Goal: Task Accomplishment & Management: Manage account settings

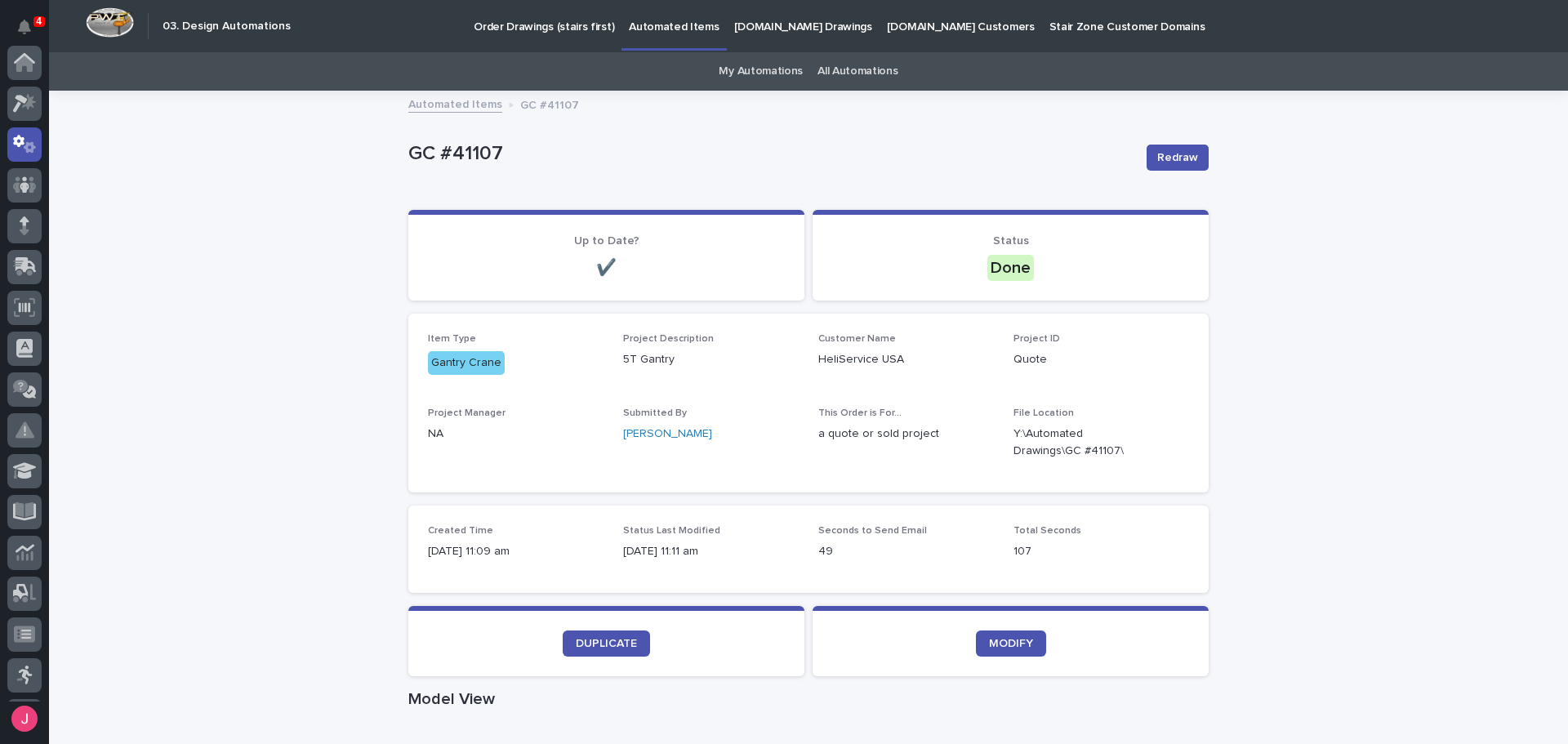
scroll to position [81, 0]
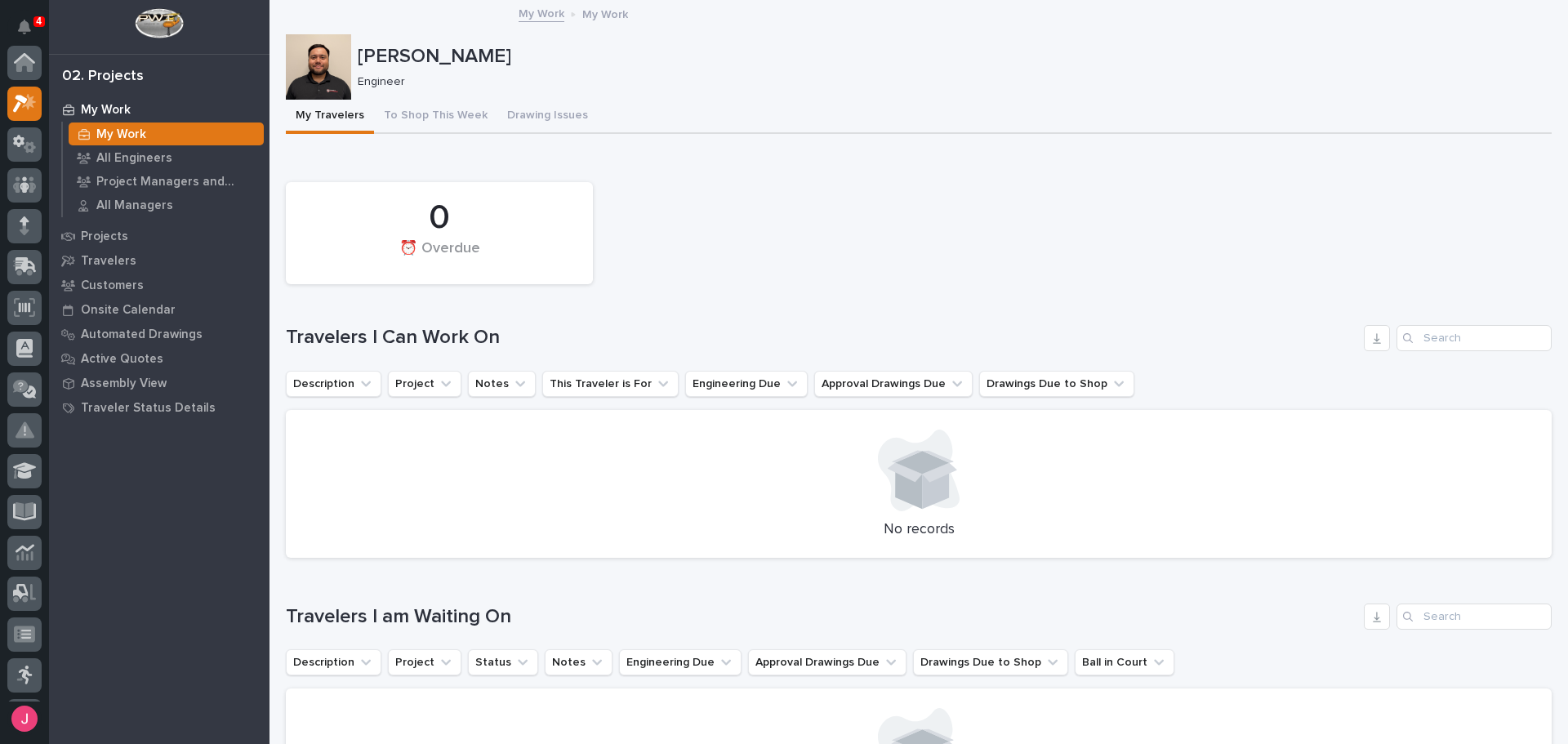
scroll to position [41, 0]
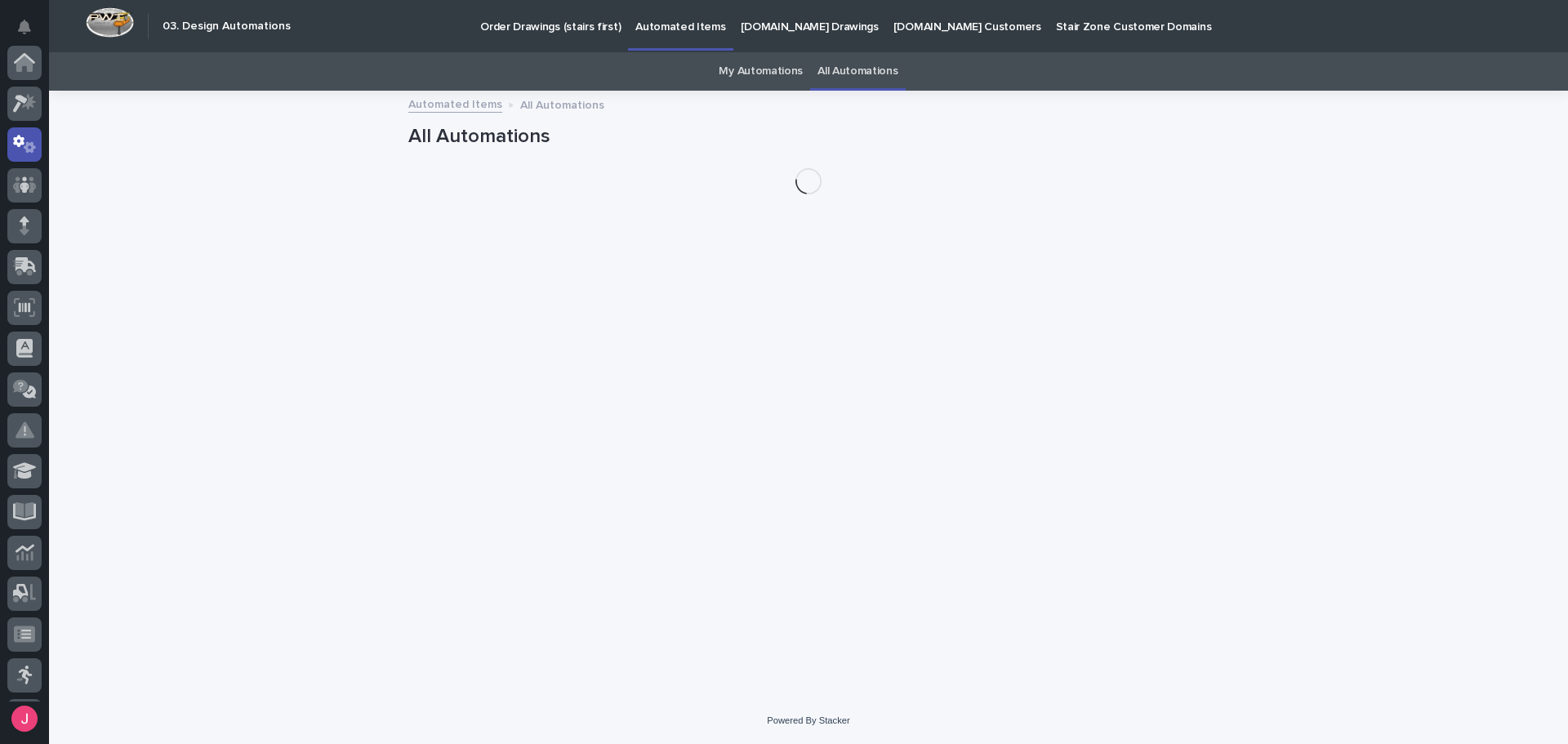
scroll to position [81, 0]
click at [792, 74] on link "My Automations" at bounding box center [761, 71] width 84 height 38
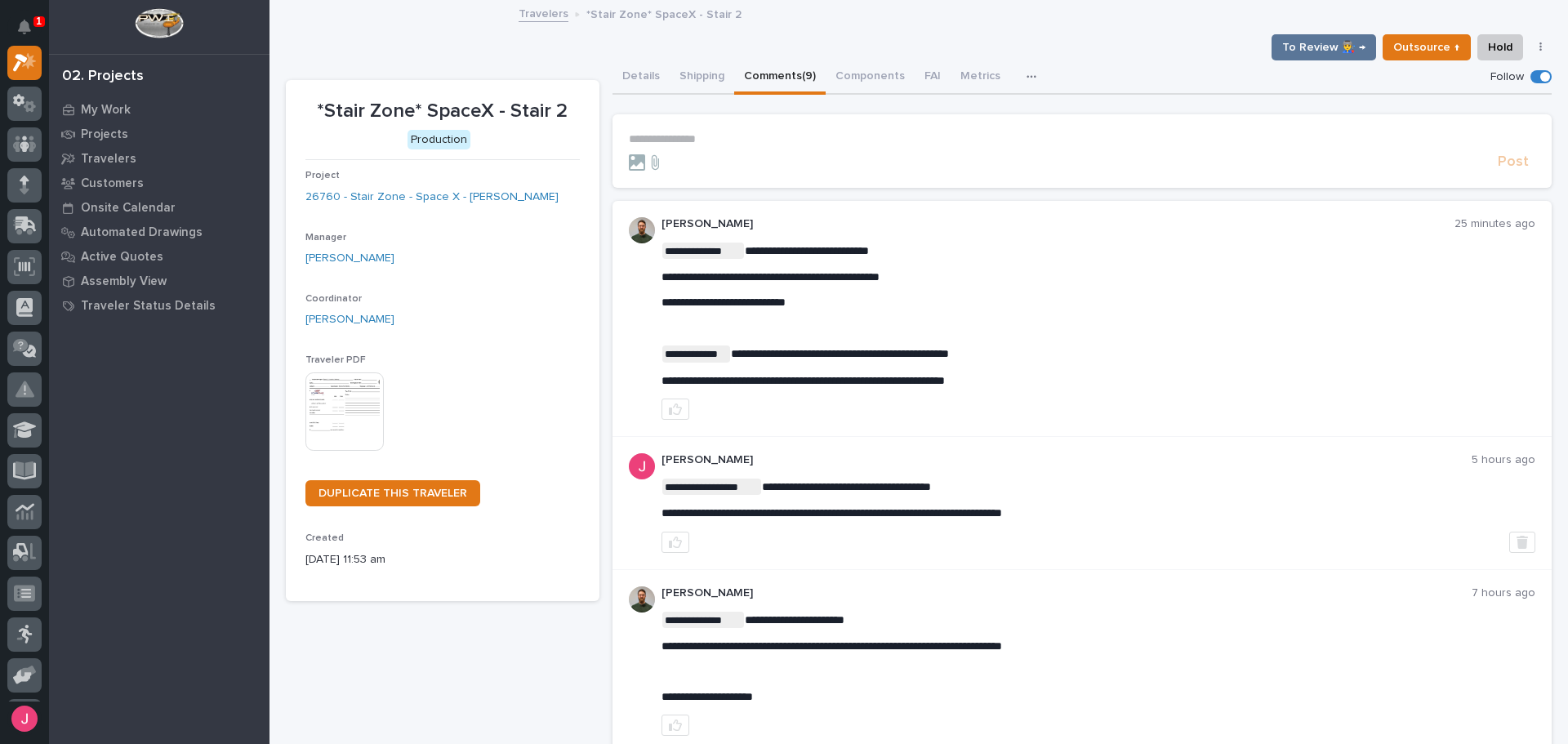
click at [929, 28] on div "**********" at bounding box center [918, 742] width 1266 height 1481
click at [530, 22] on link "Travelers" at bounding box center [543, 12] width 50 height 19
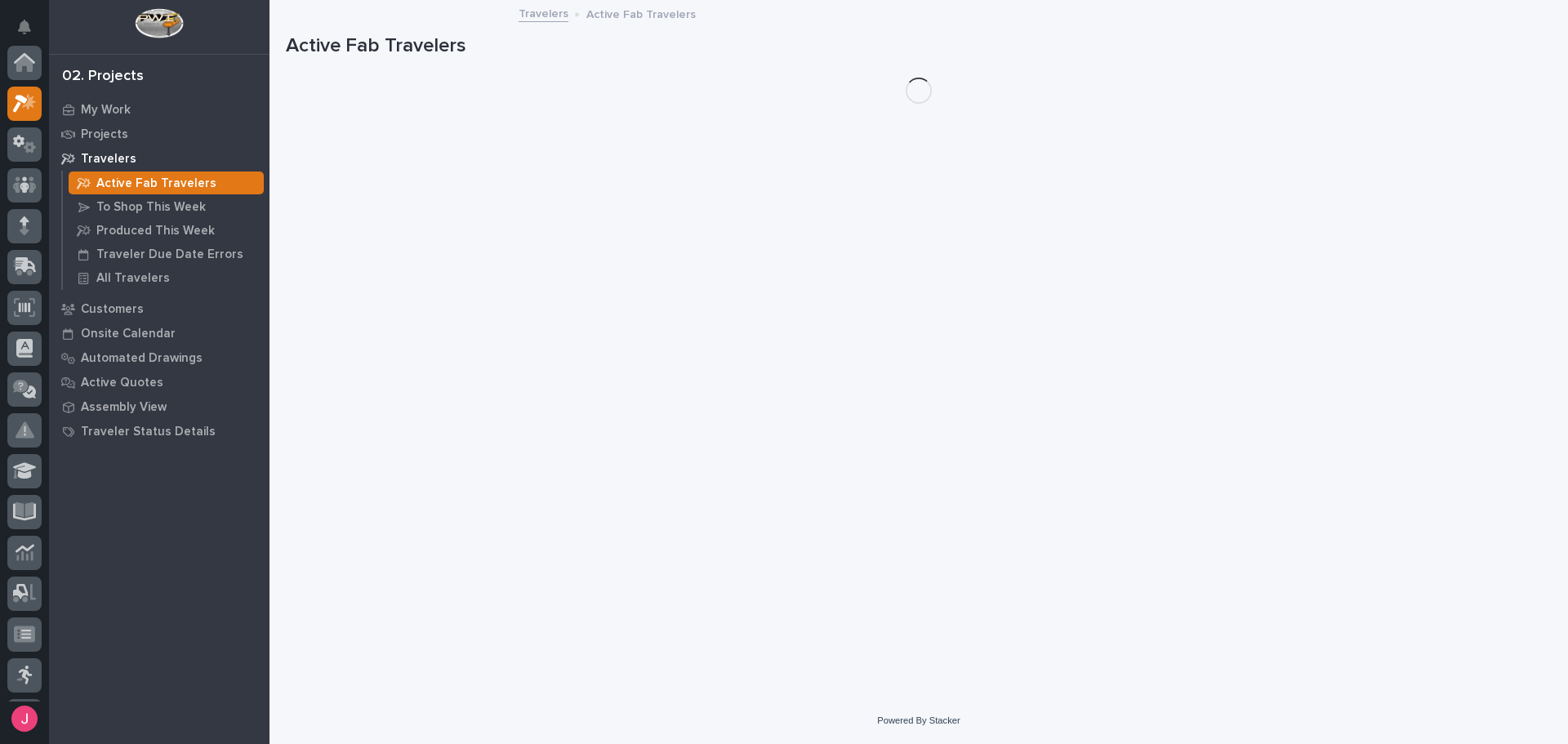
scroll to position [41, 0]
click at [22, 27] on icon "Notifications" at bounding box center [24, 27] width 13 height 15
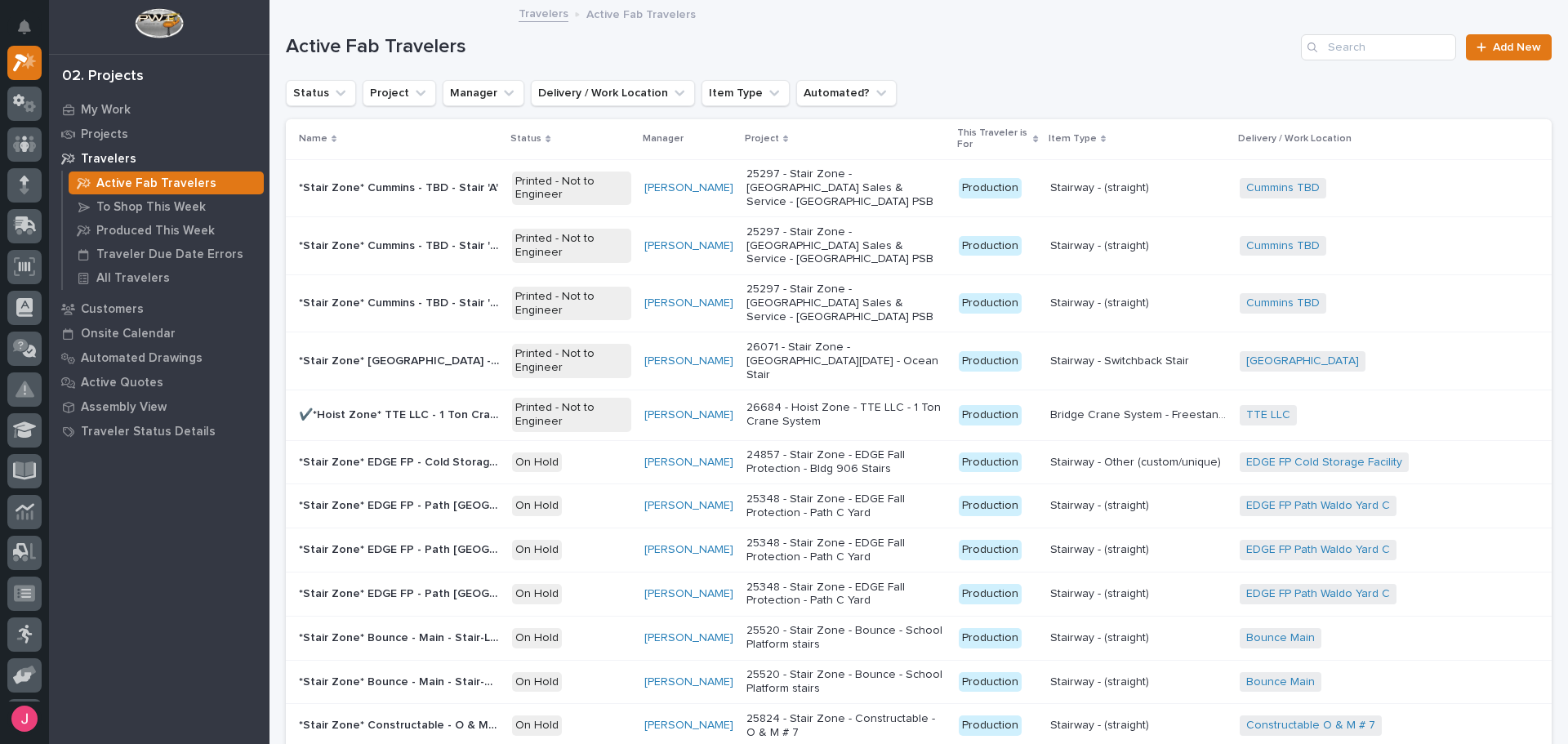
click at [1104, 49] on h1 "Active Fab Travelers" at bounding box center [789, 47] width 1008 height 24
click at [113, 103] on p "My Work" at bounding box center [105, 110] width 50 height 15
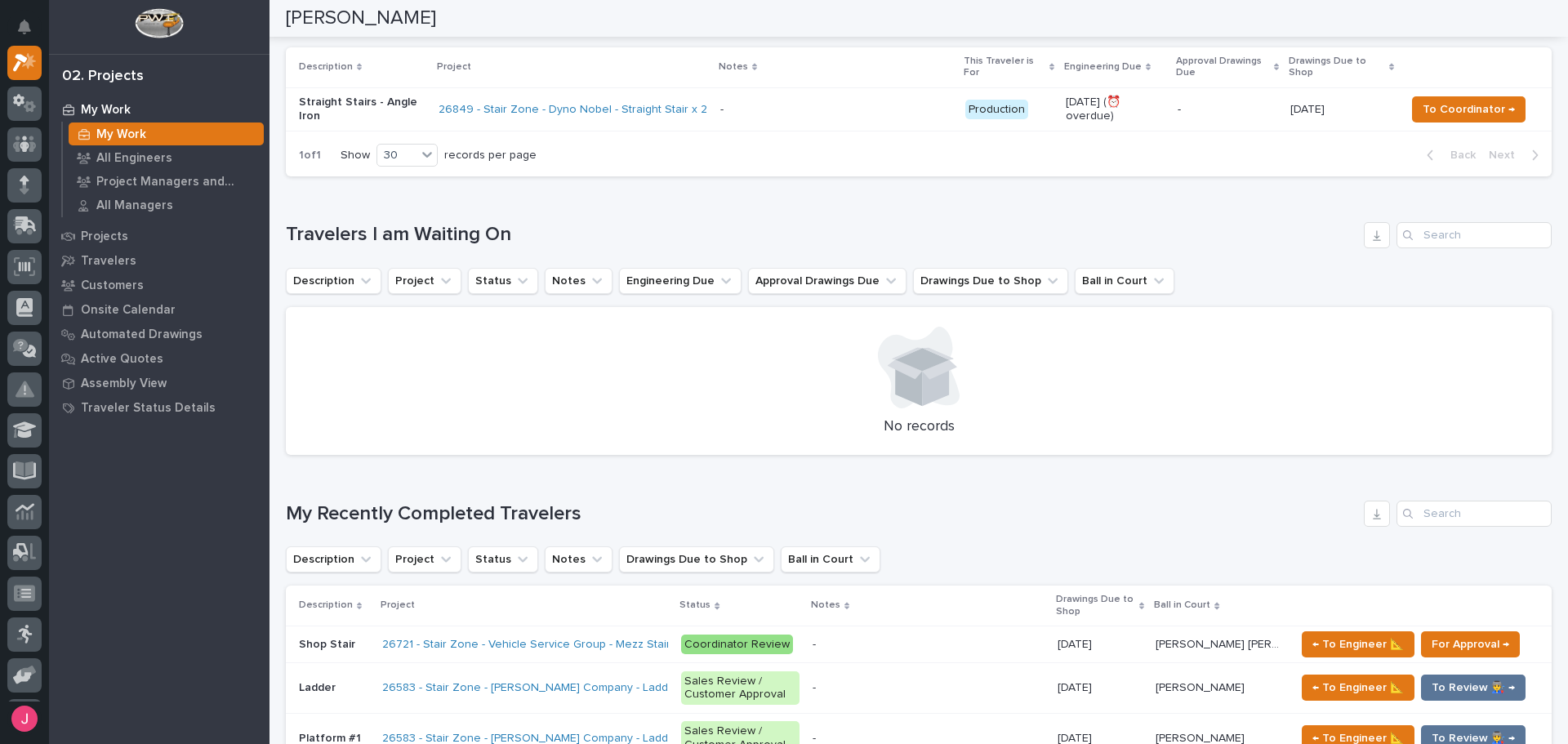
scroll to position [163, 0]
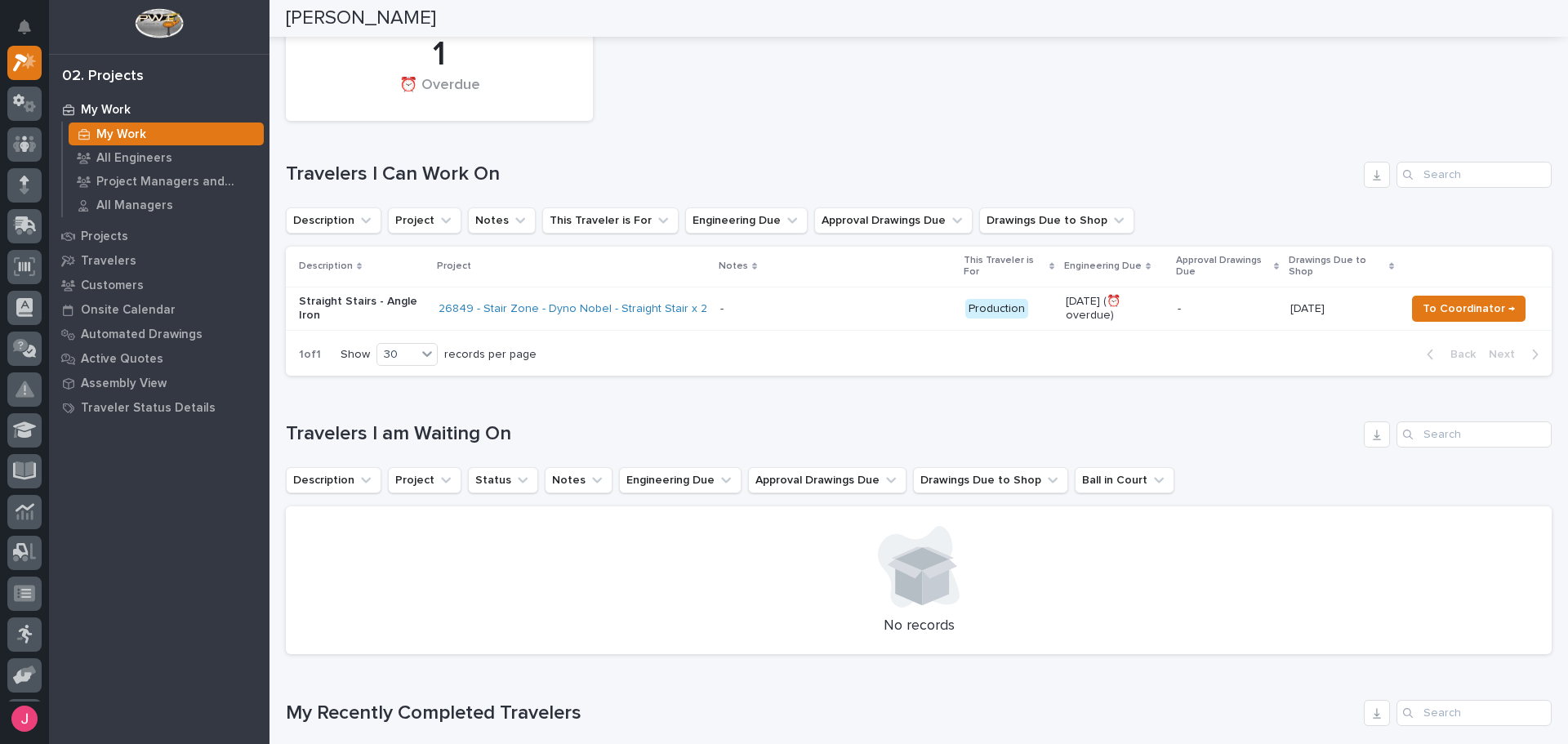
click at [1071, 133] on div "1 ⏰ Overdue Travelers I Can Work On Description Project Notes This Traveler is …" at bounding box center [918, 193] width 1266 height 365
click at [736, 97] on div "1 ⏰ Overdue" at bounding box center [919, 70] width 1282 height 119
click at [738, 96] on div "1 ⏰ Overdue" at bounding box center [919, 70] width 1282 height 119
click at [627, 123] on div "1 ⏰ Overdue" at bounding box center [919, 70] width 1282 height 119
click at [947, 80] on div "1 ⏰ Overdue" at bounding box center [919, 70] width 1282 height 119
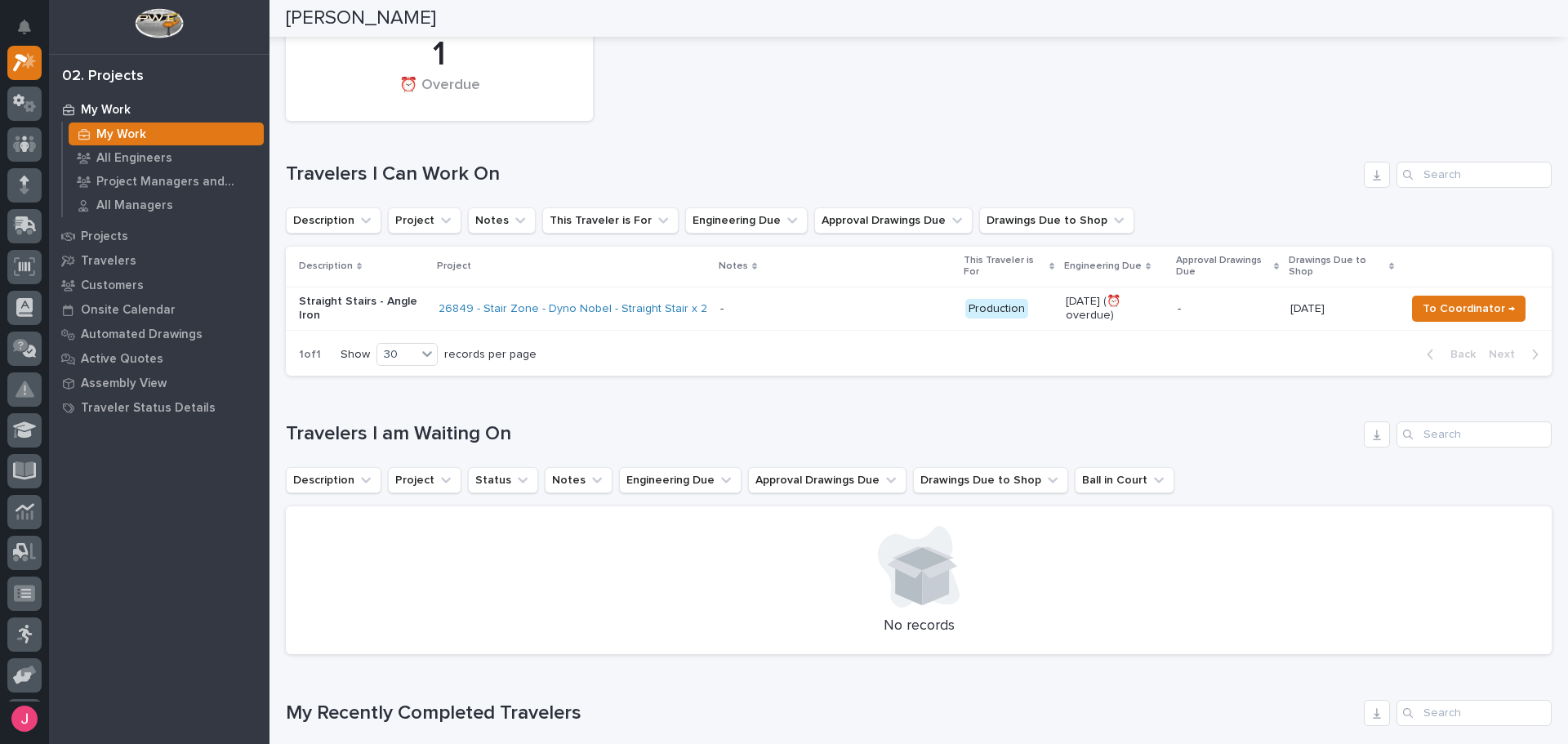
click at [713, 94] on div "1 ⏰ Overdue" at bounding box center [919, 70] width 1282 height 119
click at [714, 93] on div "1 ⏰ Overdue" at bounding box center [919, 70] width 1282 height 119
click at [416, 116] on div "1 ⏰ Overdue" at bounding box center [439, 70] width 307 height 102
drag, startPoint x: 349, startPoint y: 164, endPoint x: 458, endPoint y: 178, distance: 109.9
click at [439, 181] on h1 "Travelers I Can Work On" at bounding box center [821, 175] width 1071 height 24
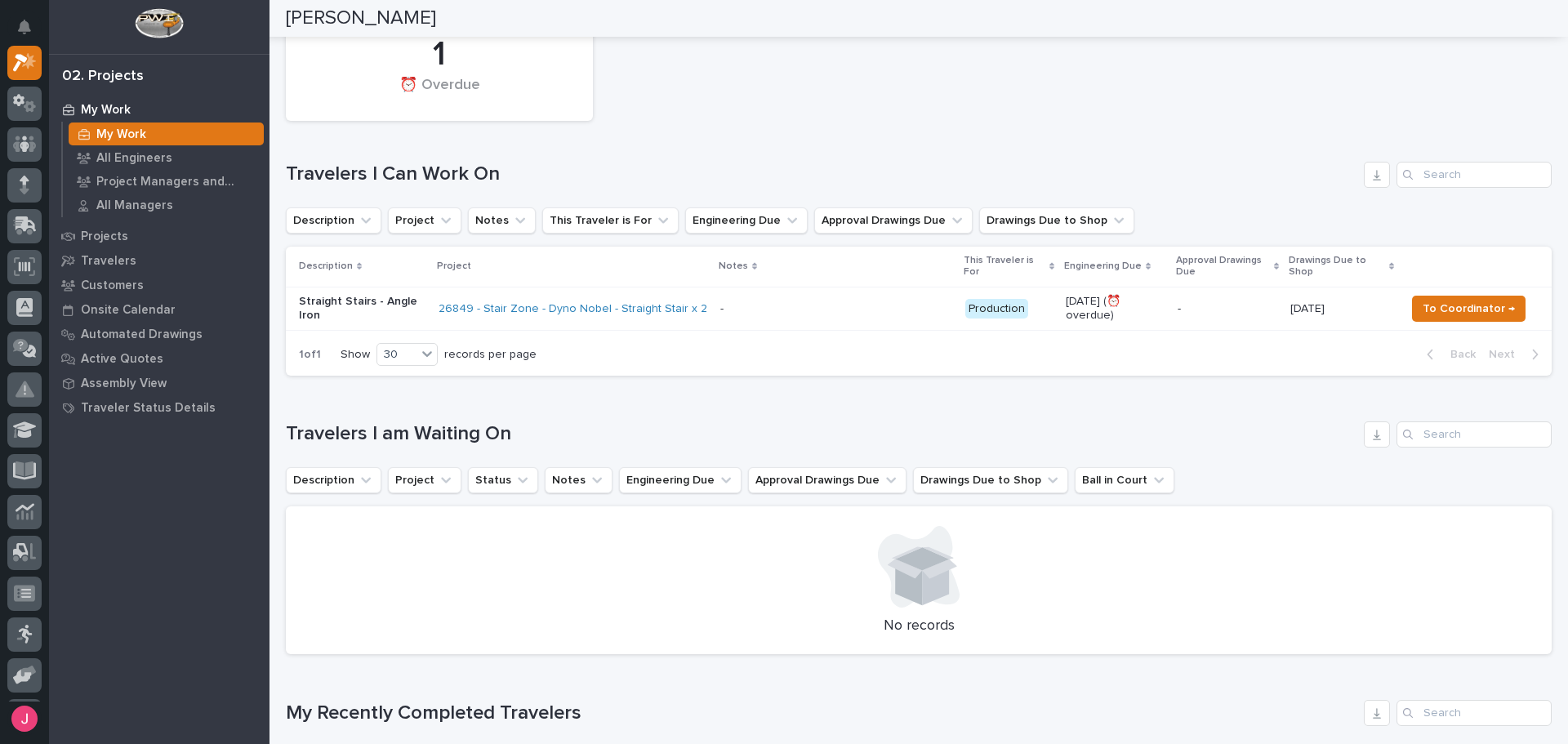
click at [466, 178] on h1 "Travelers I Can Work On" at bounding box center [821, 175] width 1071 height 24
drag, startPoint x: 333, startPoint y: 174, endPoint x: 484, endPoint y: 188, distance: 151.6
click at [484, 188] on div "1 ⏰ Overdue Travelers I Can Work On Description Project Notes This Traveler is …" at bounding box center [918, 193] width 1266 height 365
click at [764, 52] on div "1 ⏰ Overdue" at bounding box center [919, 70] width 1282 height 119
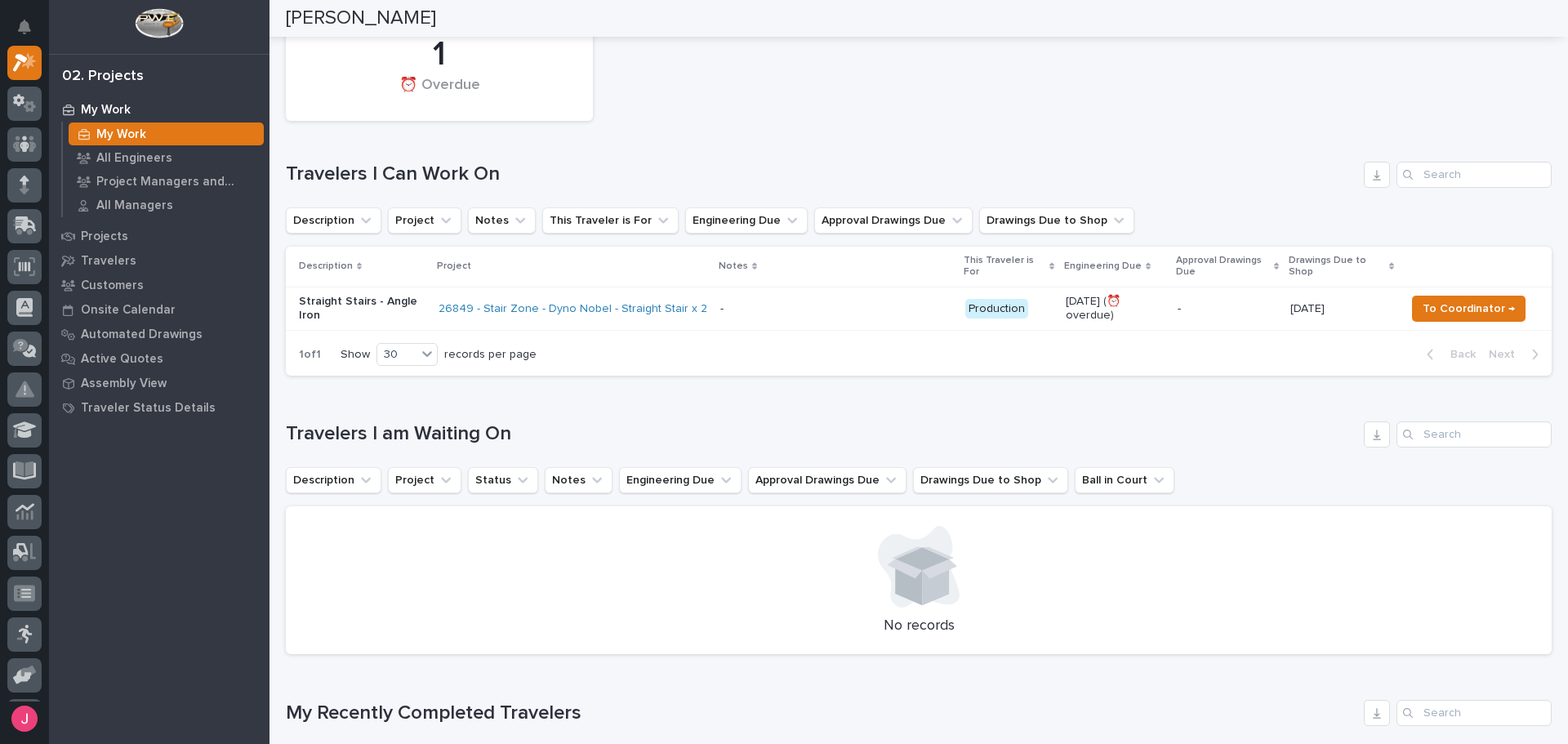
click at [759, 77] on div "1 ⏰ Overdue" at bounding box center [919, 70] width 1282 height 119
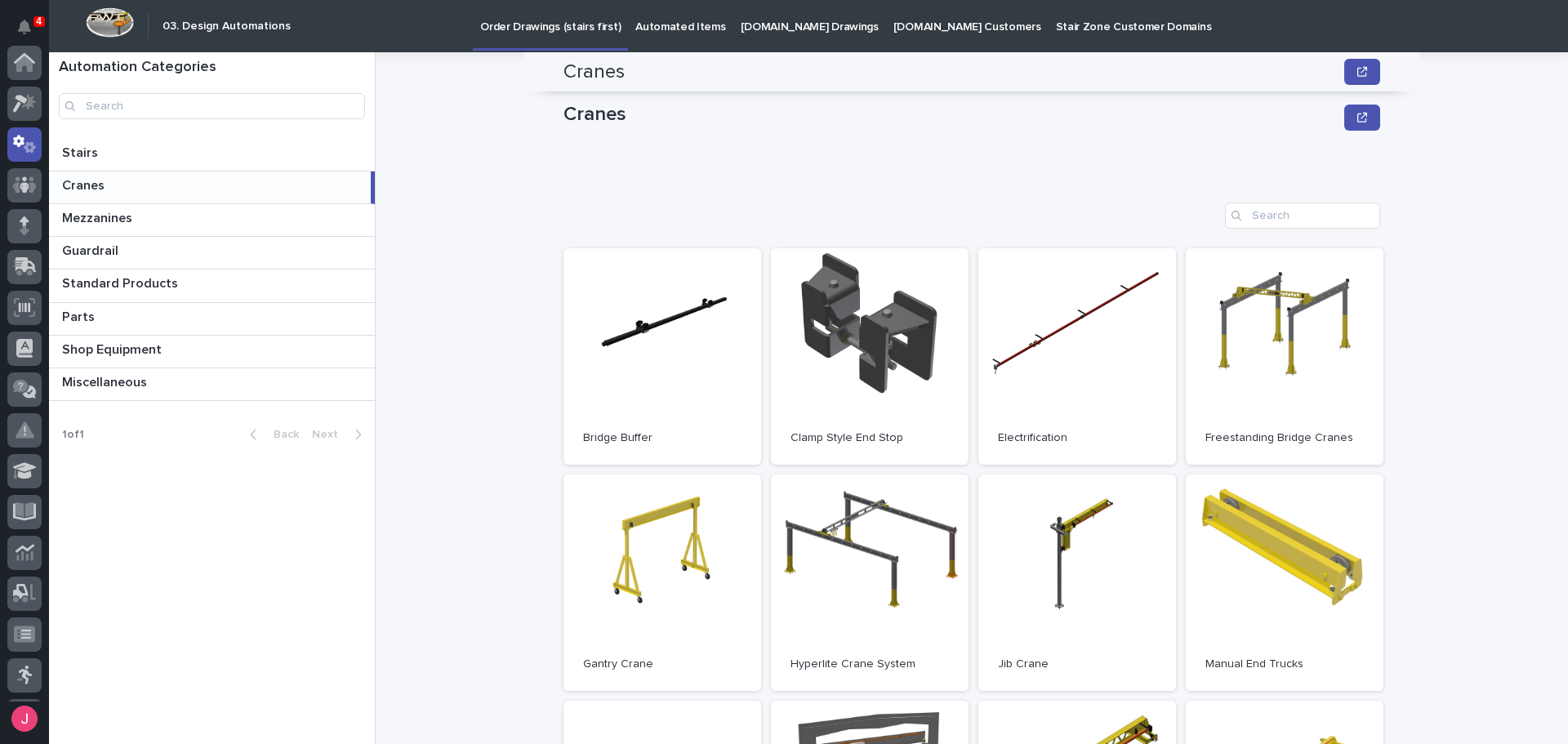
scroll to position [327, 0]
